Goal: Task Accomplishment & Management: Complete application form

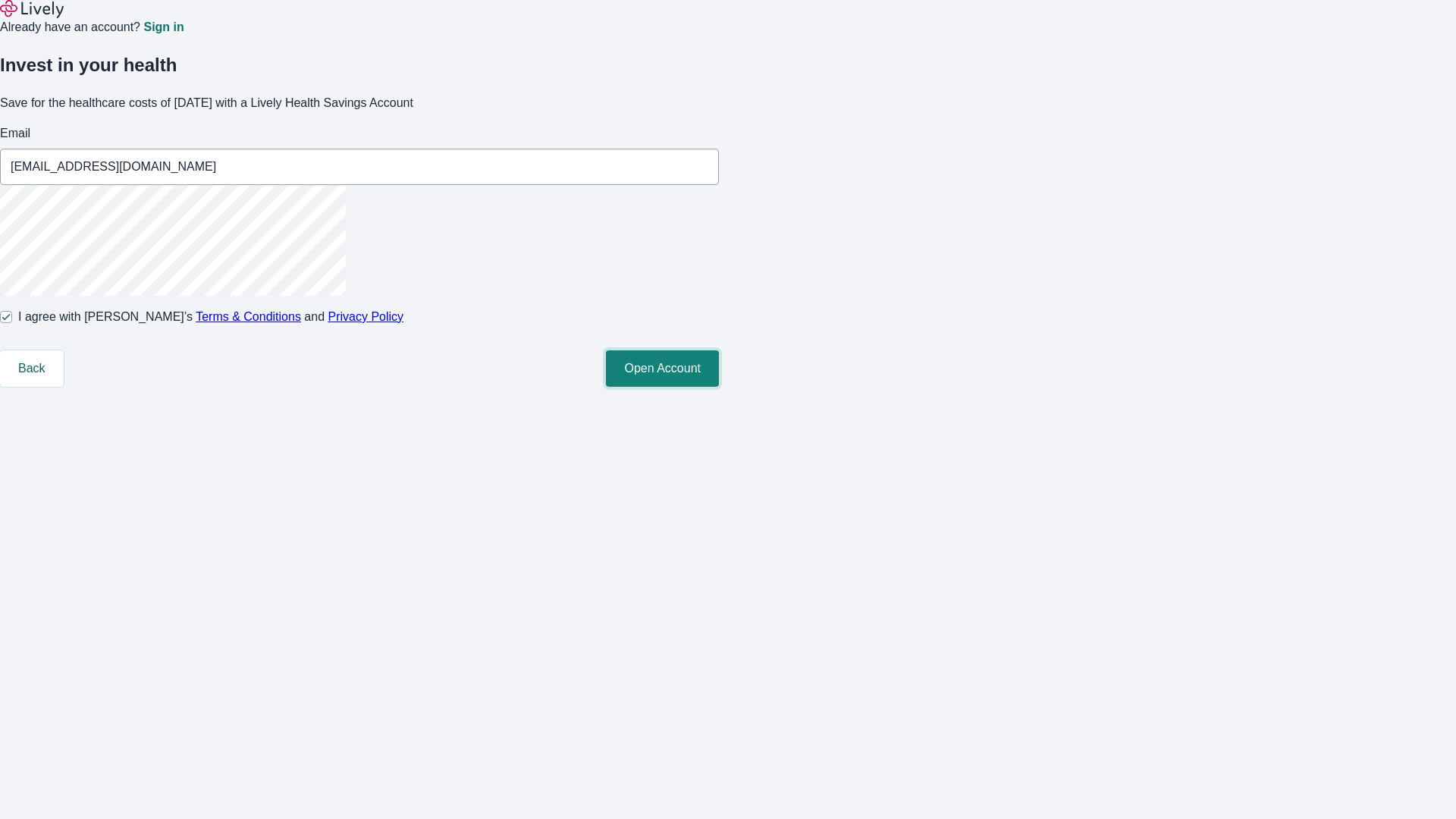
click at [719, 387] on button "Open Account" at bounding box center [662, 368] width 113 height 36
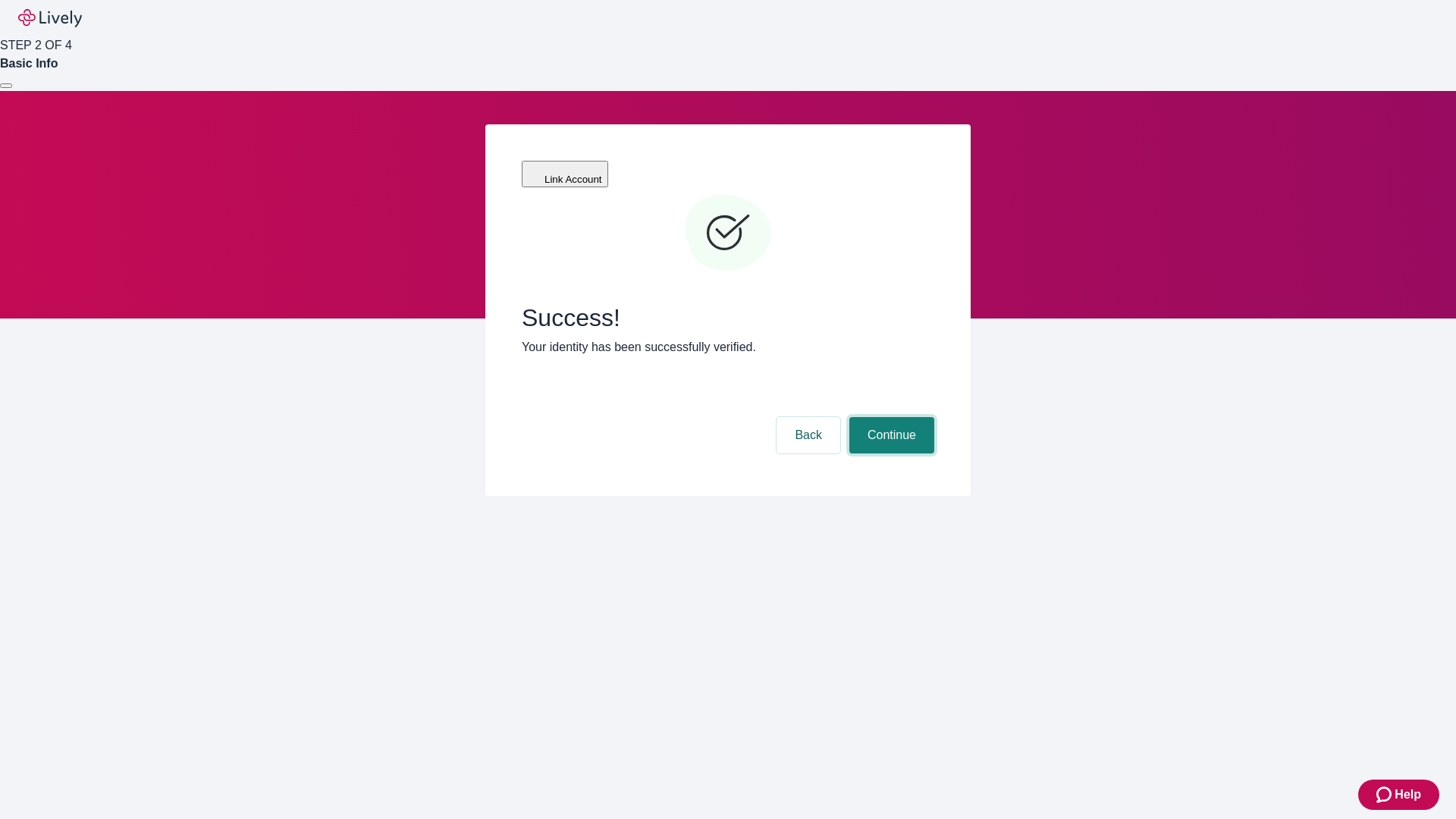
click at [889, 417] on button "Continue" at bounding box center [891, 435] width 84 height 36
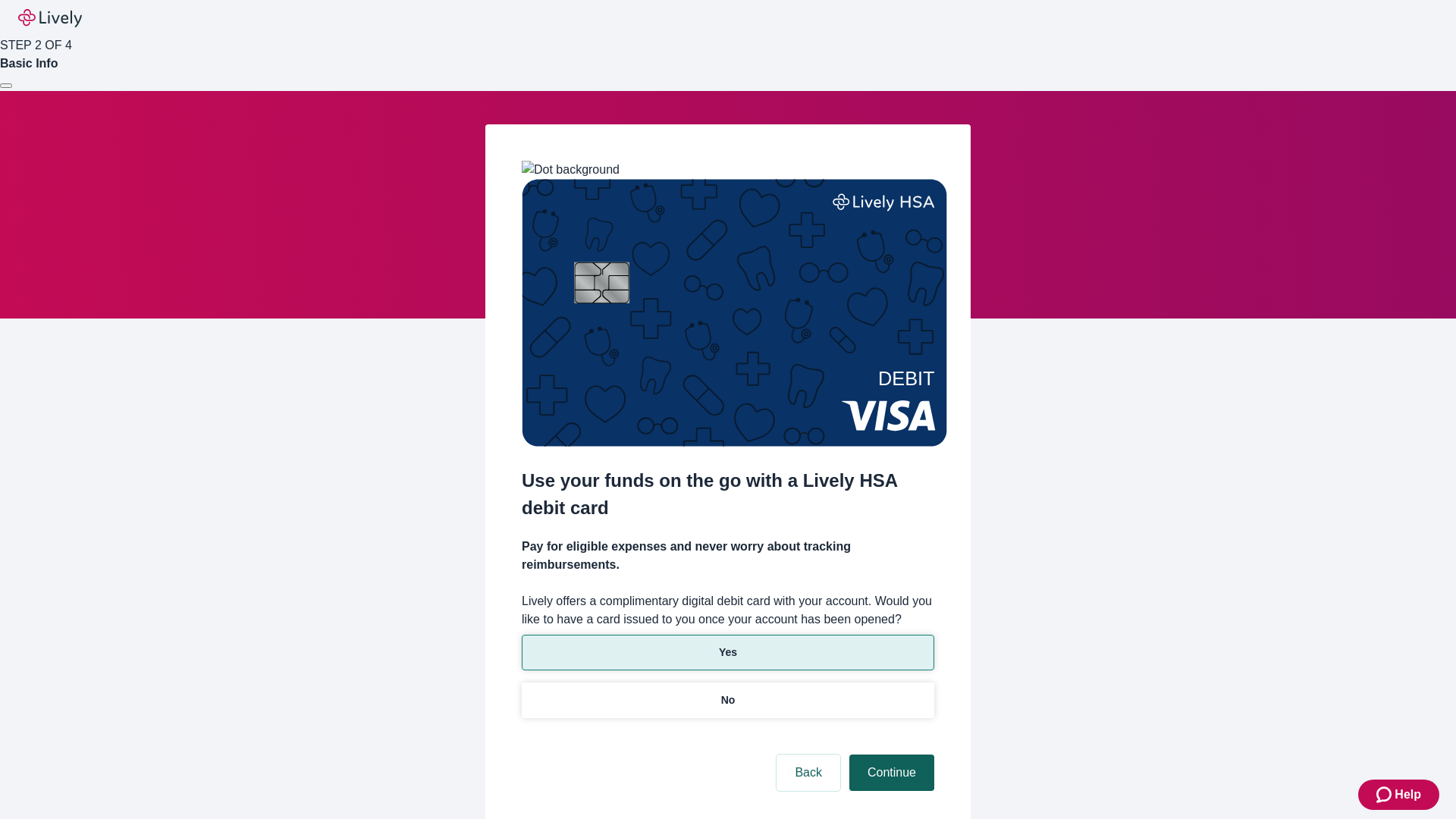
click at [728, 645] on p "Yes" at bounding box center [728, 653] width 18 height 16
click at [889, 754] on button "Continue" at bounding box center [891, 772] width 84 height 36
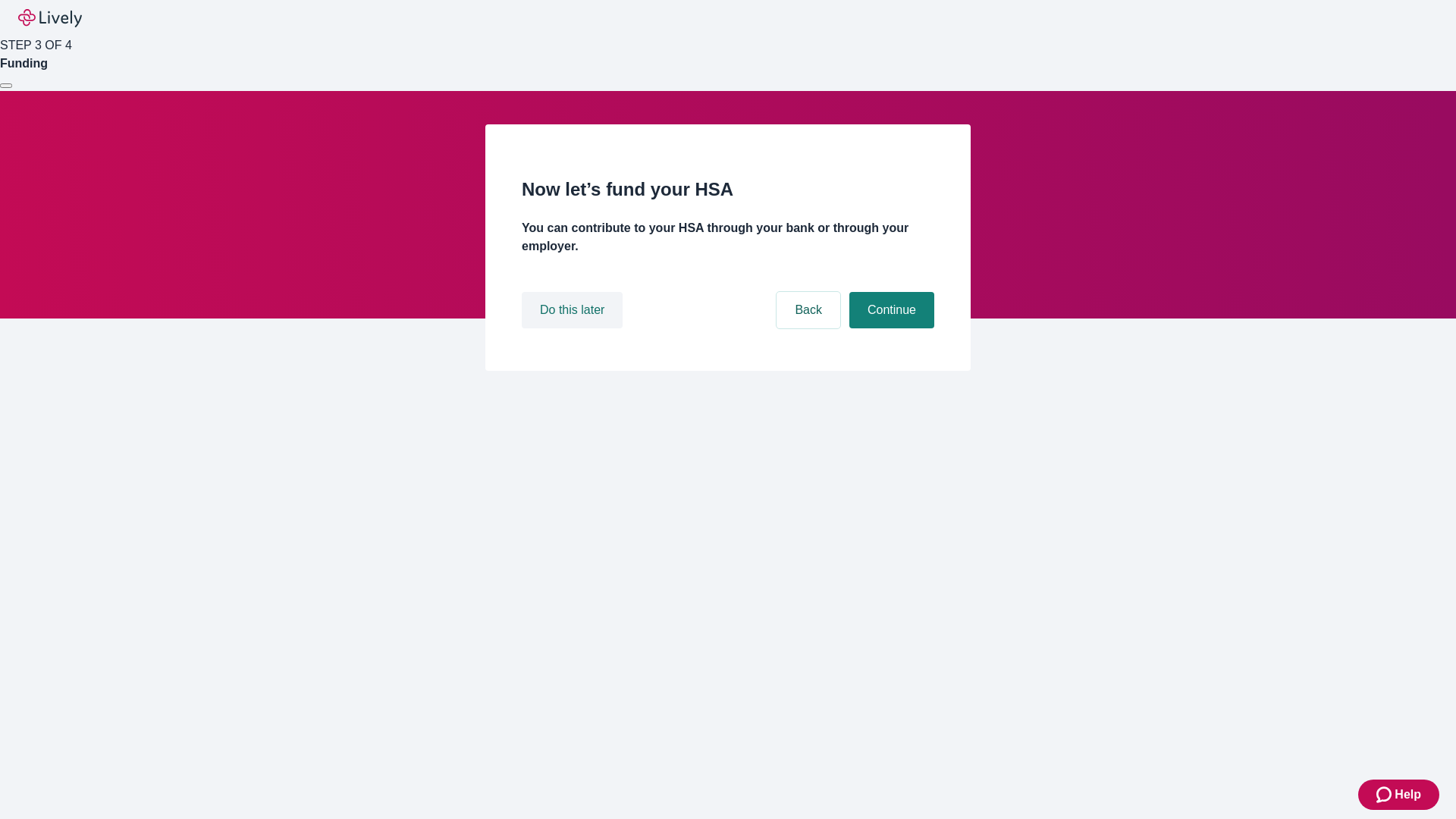
click at [574, 328] on button "Do this later" at bounding box center [571, 309] width 101 height 36
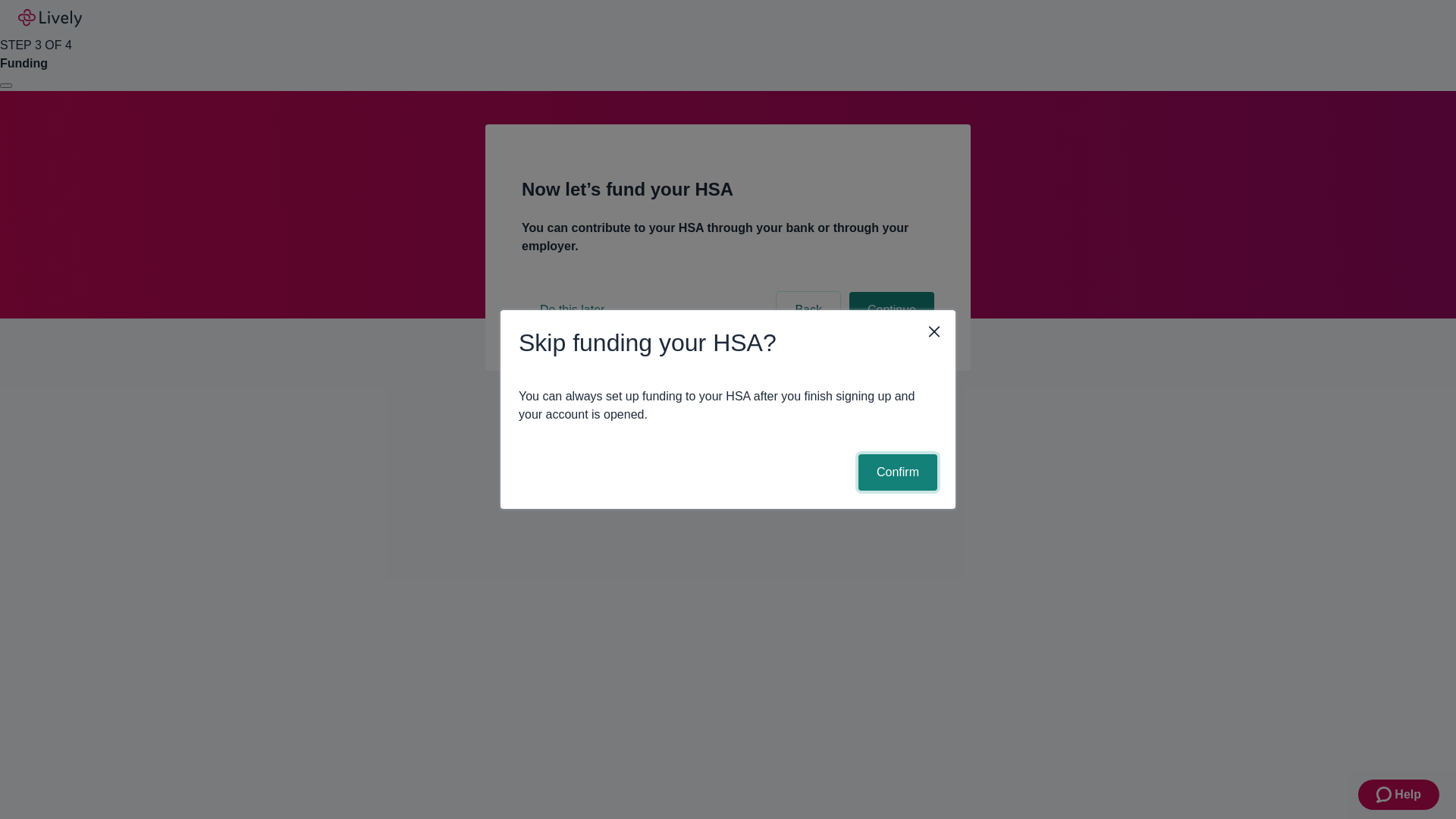
click at [896, 472] on button "Confirm" at bounding box center [897, 472] width 79 height 36
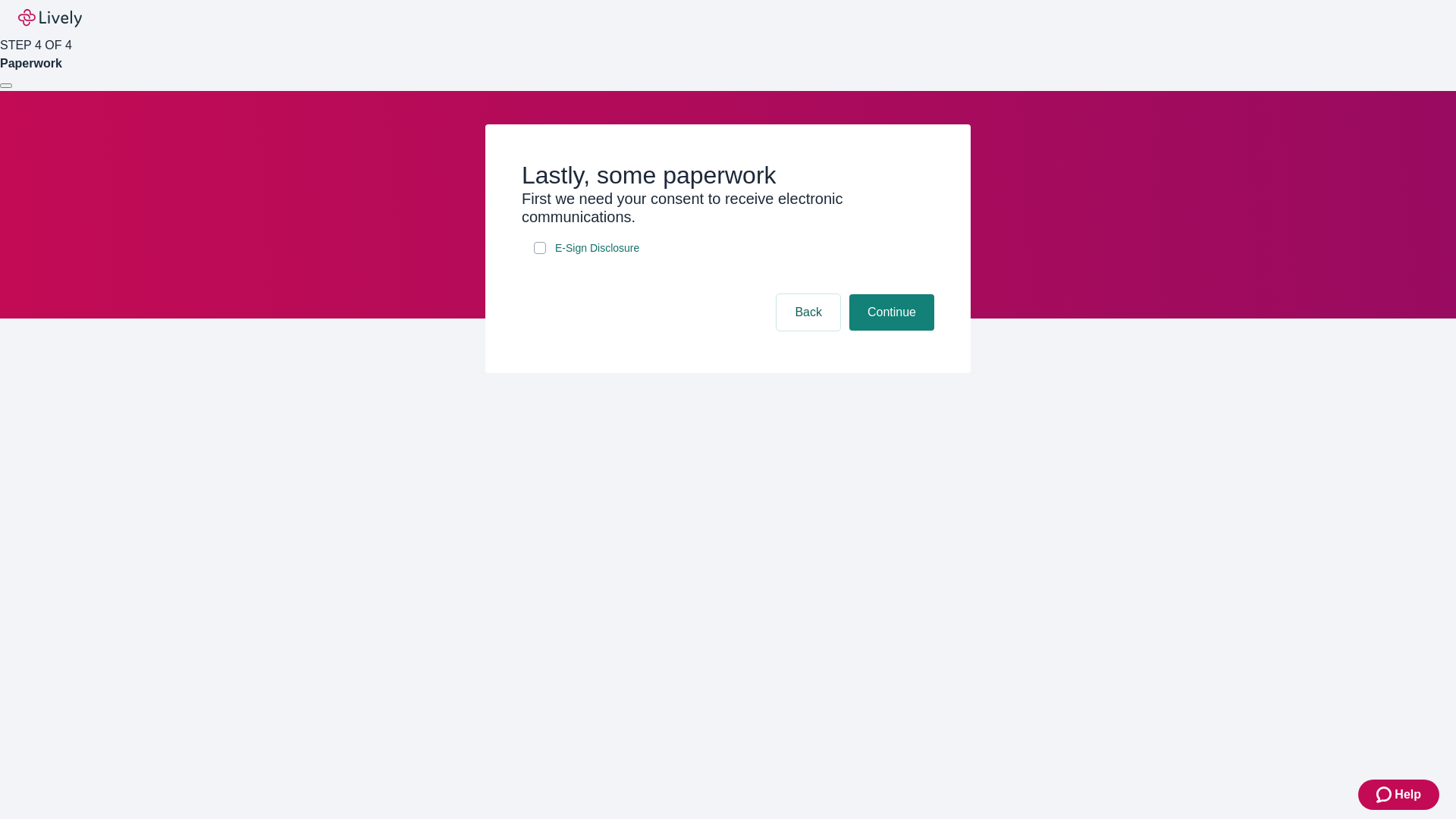
click at [540, 254] on input "E-Sign Disclosure" at bounding box center [540, 248] width 12 height 12
checkbox input "true"
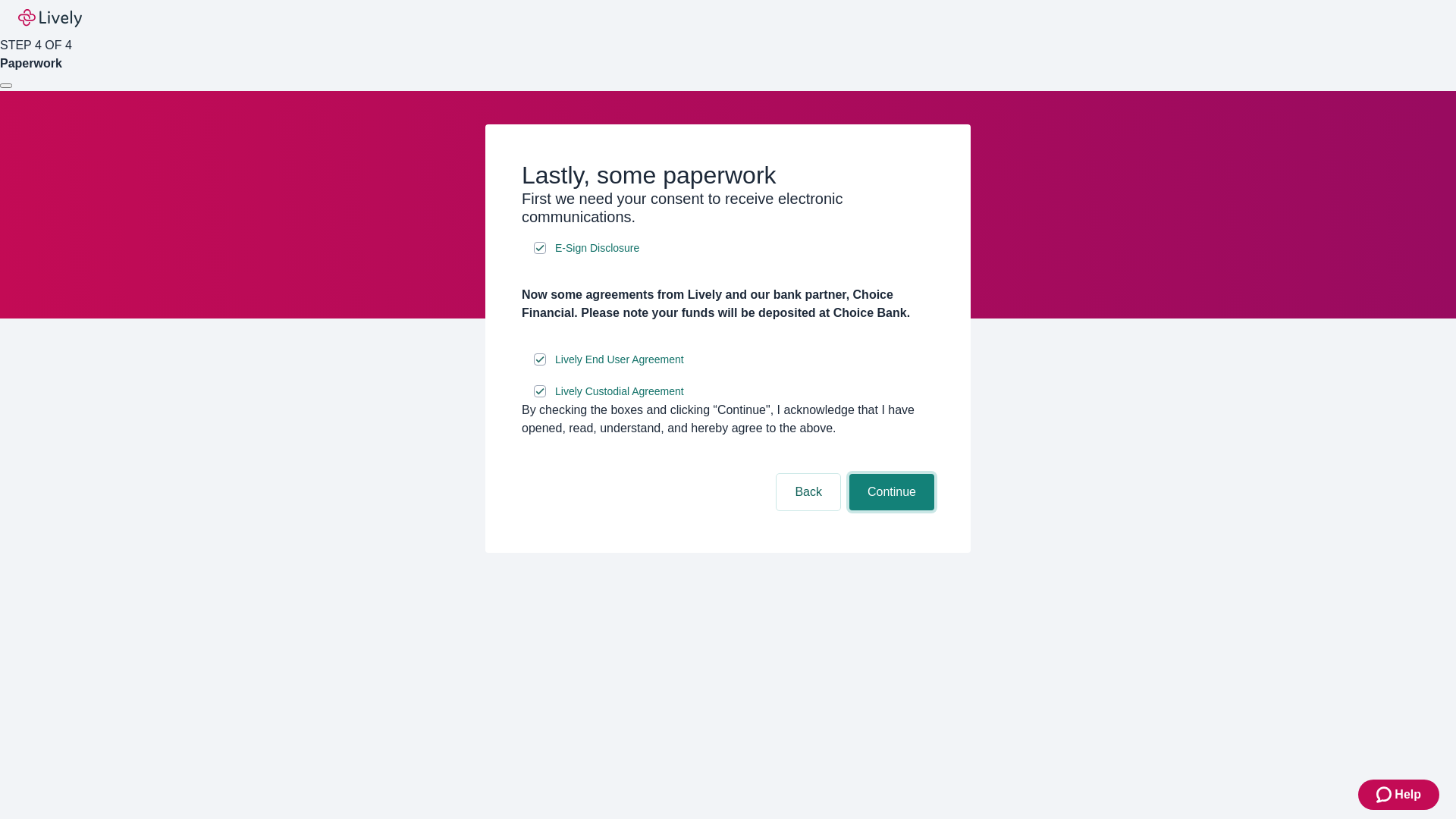
click at [889, 510] on button "Continue" at bounding box center [891, 492] width 84 height 36
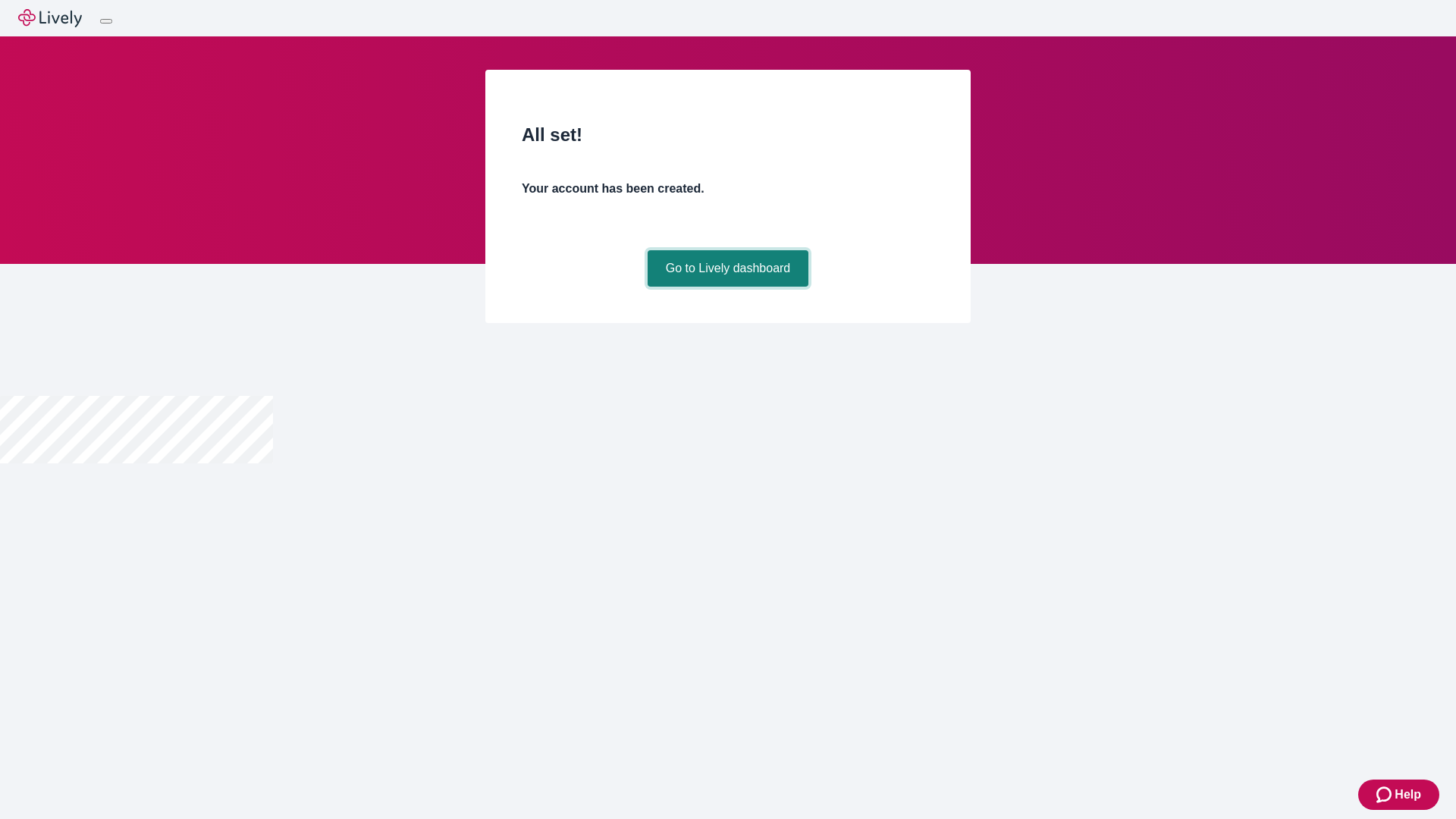
click at [728, 286] on link "Go to Lively dashboard" at bounding box center [728, 268] width 162 height 36
